Goal: Task Accomplishment & Management: Manage account settings

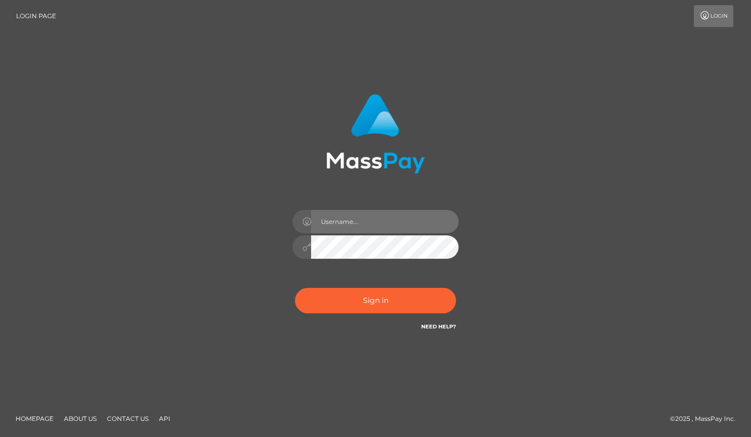
click at [372, 217] on input "text" at bounding box center [385, 221] width 148 height 23
click at [476, 232] on div "rhai@club.fans Sign in" at bounding box center [375, 213] width 273 height 254
click at [332, 261] on div "rhai@club.fans" at bounding box center [376, 241] width 182 height 79
click at [360, 234] on div "rhai@club.fans" at bounding box center [376, 241] width 182 height 79
type input "rhai.club"
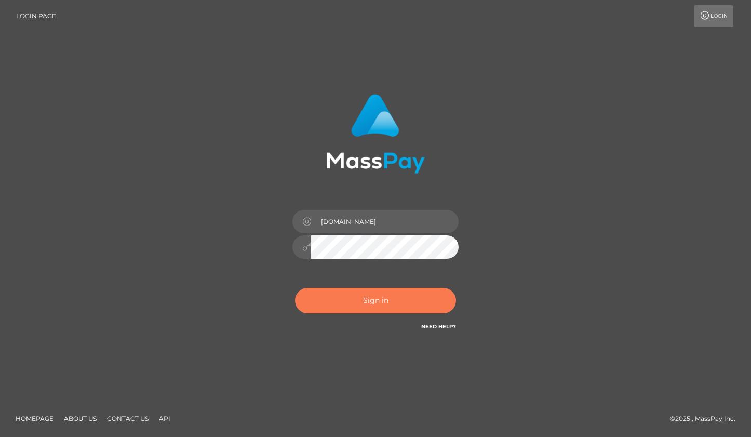
click at [391, 309] on button "Sign in" at bounding box center [375, 300] width 161 height 25
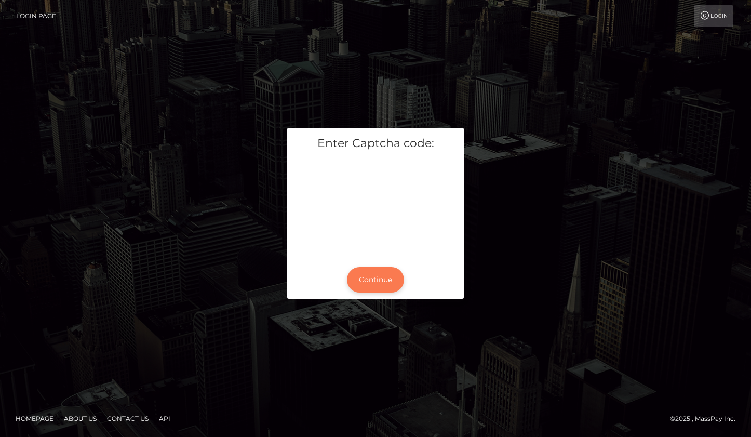
click at [367, 279] on button "Continue" at bounding box center [375, 279] width 57 height 25
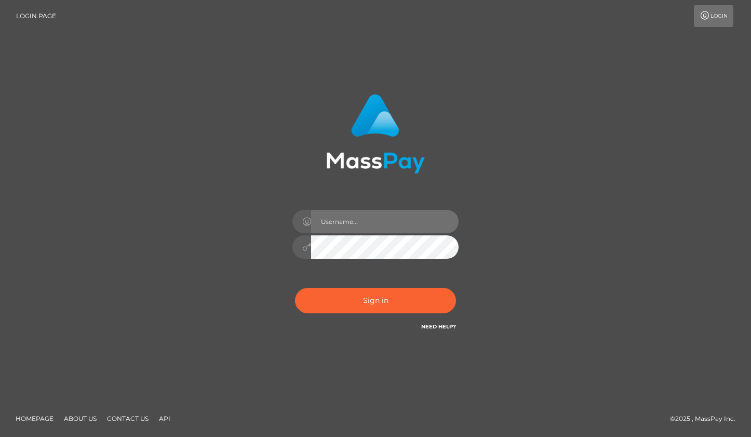
click at [347, 224] on input "text" at bounding box center [385, 221] width 148 height 23
type input "rhai.club"
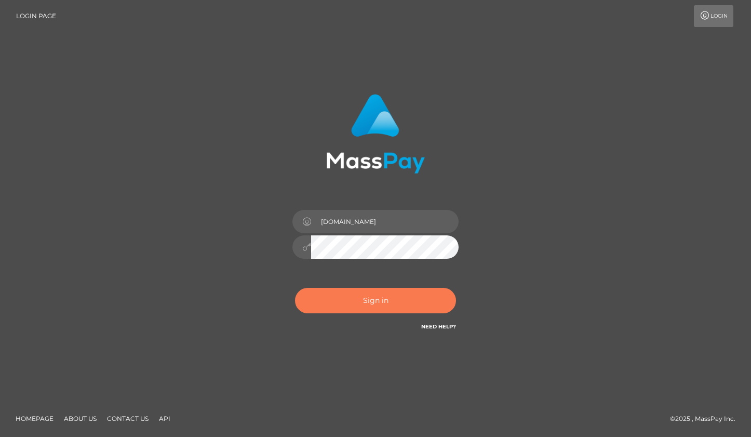
click at [381, 298] on button "Sign in" at bounding box center [375, 300] width 161 height 25
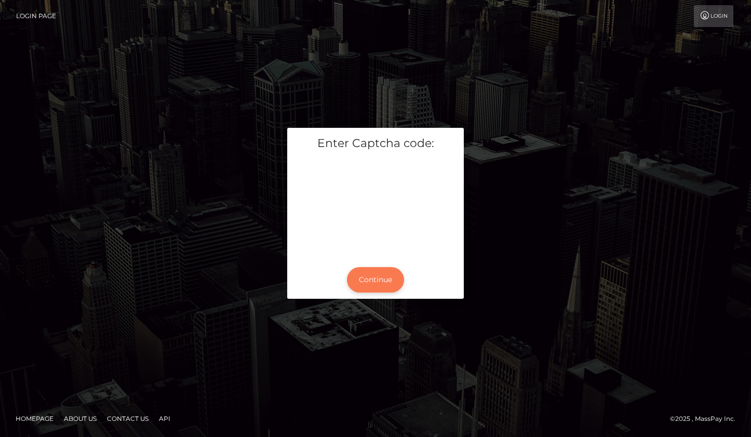
click at [376, 276] on button "Continue" at bounding box center [375, 279] width 57 height 25
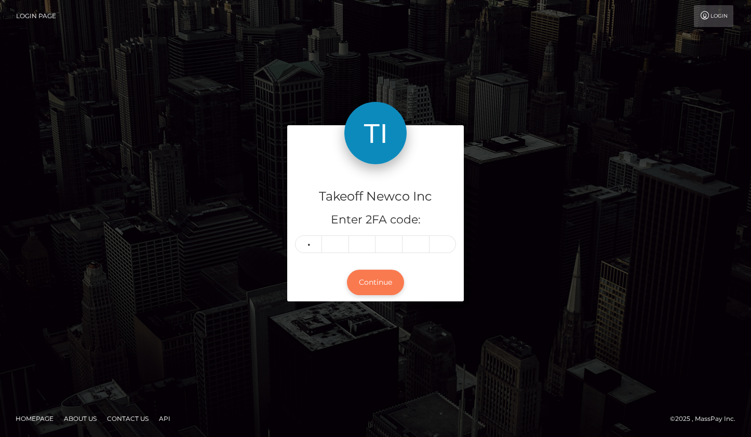
type input "5"
type input "1"
type input "7"
type input "2"
type input "3"
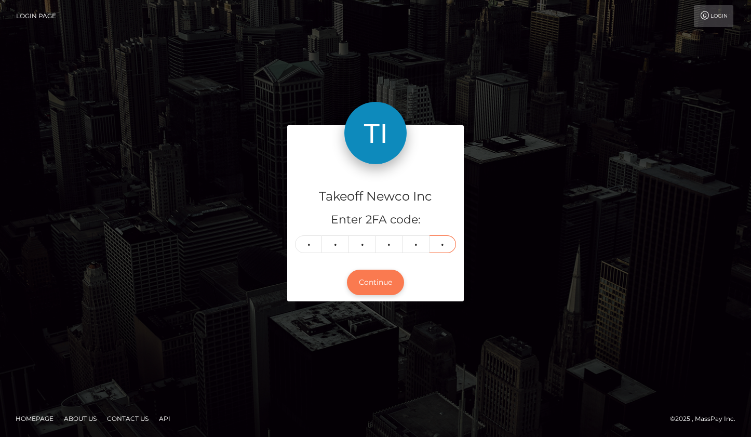
type input "4"
click at [363, 294] on button "Continue" at bounding box center [375, 282] width 57 height 25
